Goal: Transaction & Acquisition: Purchase product/service

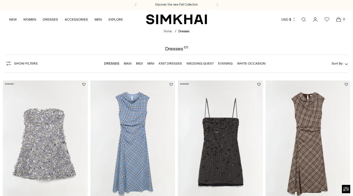
scroll to position [1, 0]
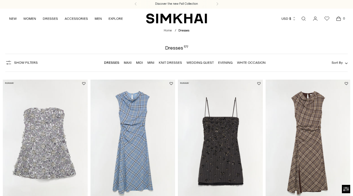
click at [25, 61] on span "Show Filters" at bounding box center [26, 63] width 24 height 4
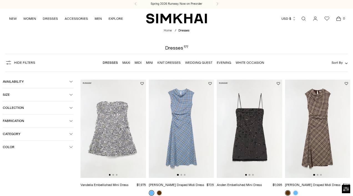
click at [41, 81] on span "Availability" at bounding box center [36, 81] width 67 height 4
click at [6, 91] on icon at bounding box center [5, 91] width 3 height 3
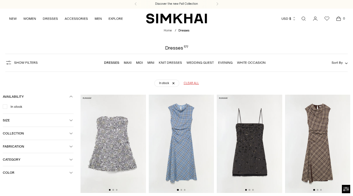
click at [69, 87] on div "In stock Clear all" at bounding box center [177, 81] width 332 height 14
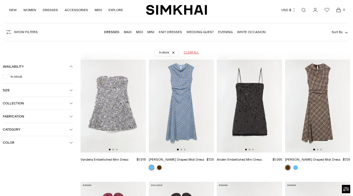
click at [53, 90] on span "Size" at bounding box center [36, 90] width 67 height 4
click at [40, 103] on div "S" at bounding box center [37, 101] width 21 height 8
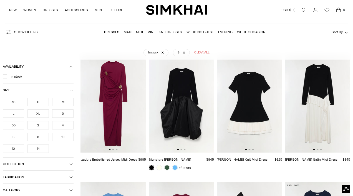
click at [20, 103] on div "XS" at bounding box center [13, 101] width 21 height 8
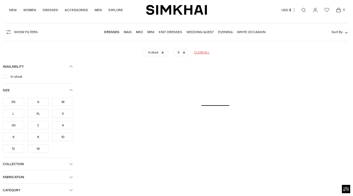
click at [39, 124] on div "2" at bounding box center [37, 125] width 21 height 8
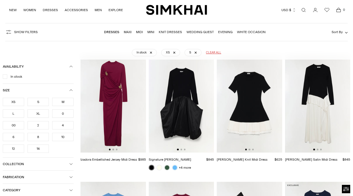
click at [38, 126] on div "2" at bounding box center [37, 125] width 21 height 8
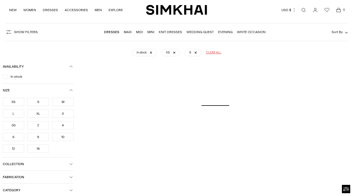
click at [70, 114] on div "0" at bounding box center [62, 113] width 21 height 8
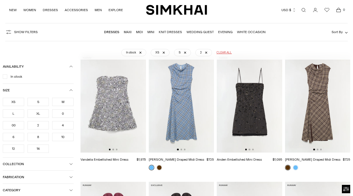
click at [67, 113] on div "0" at bounding box center [62, 113] width 21 height 8
